Goal: Task Accomplishment & Management: Use online tool/utility

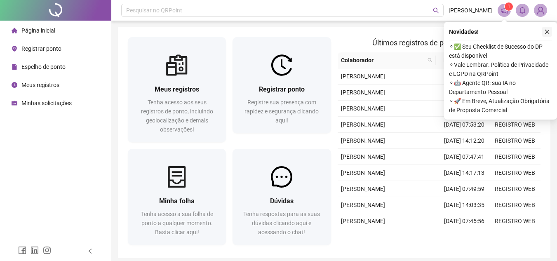
click at [549, 33] on icon "close" at bounding box center [547, 32] width 6 height 6
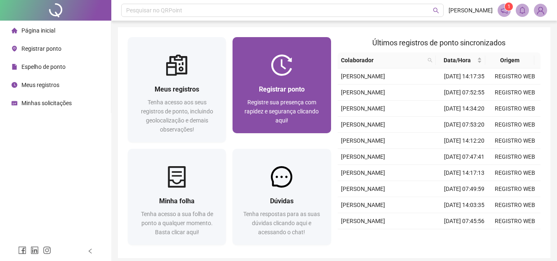
click at [266, 113] on span "Registre sua presença com rapidez e segurança clicando aqui!" at bounding box center [282, 111] width 74 height 25
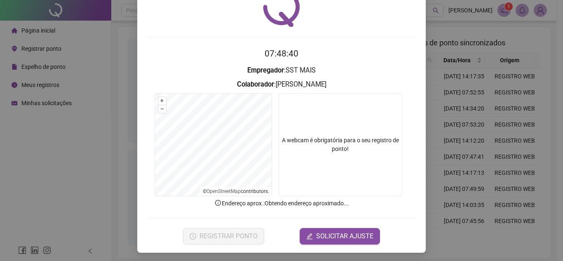
scroll to position [43, 0]
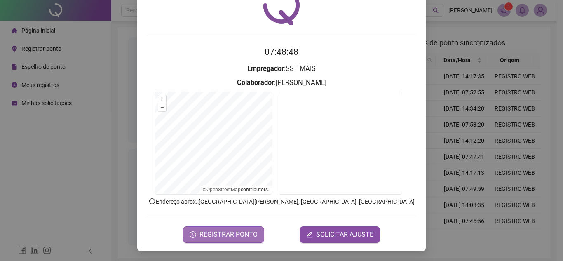
click at [229, 231] on span "REGISTRAR PONTO" at bounding box center [229, 235] width 58 height 10
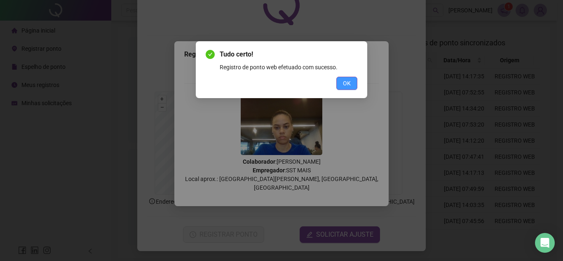
click at [346, 85] on span "OK" at bounding box center [347, 83] width 8 height 9
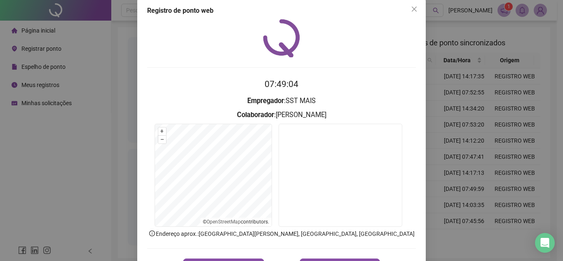
scroll to position [2, 0]
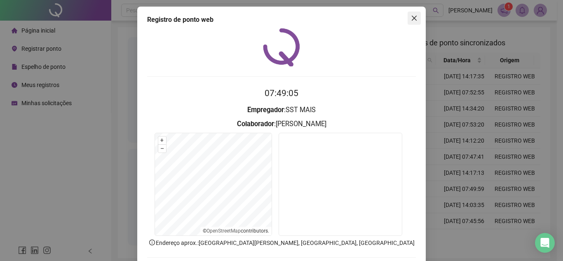
click at [412, 19] on icon "close" at bounding box center [414, 18] width 7 height 7
